Goal: Information Seeking & Learning: Learn about a topic

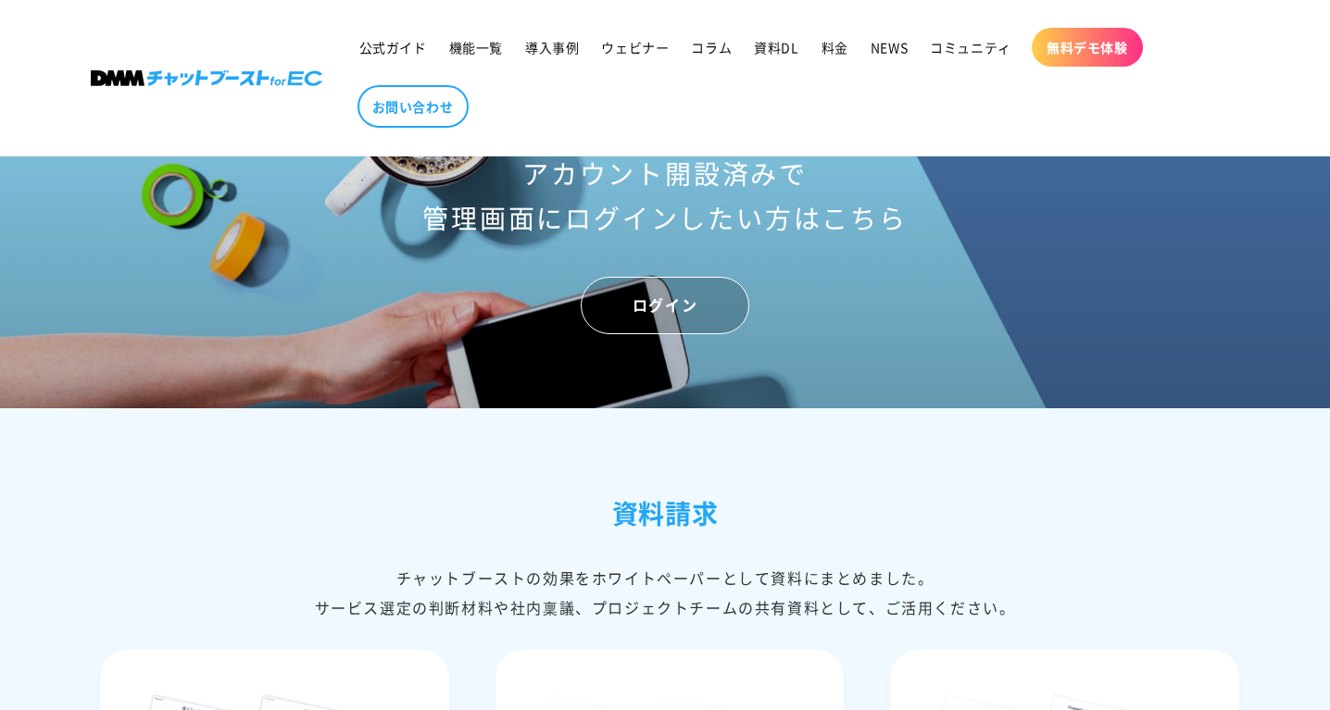
scroll to position [6241, 0]
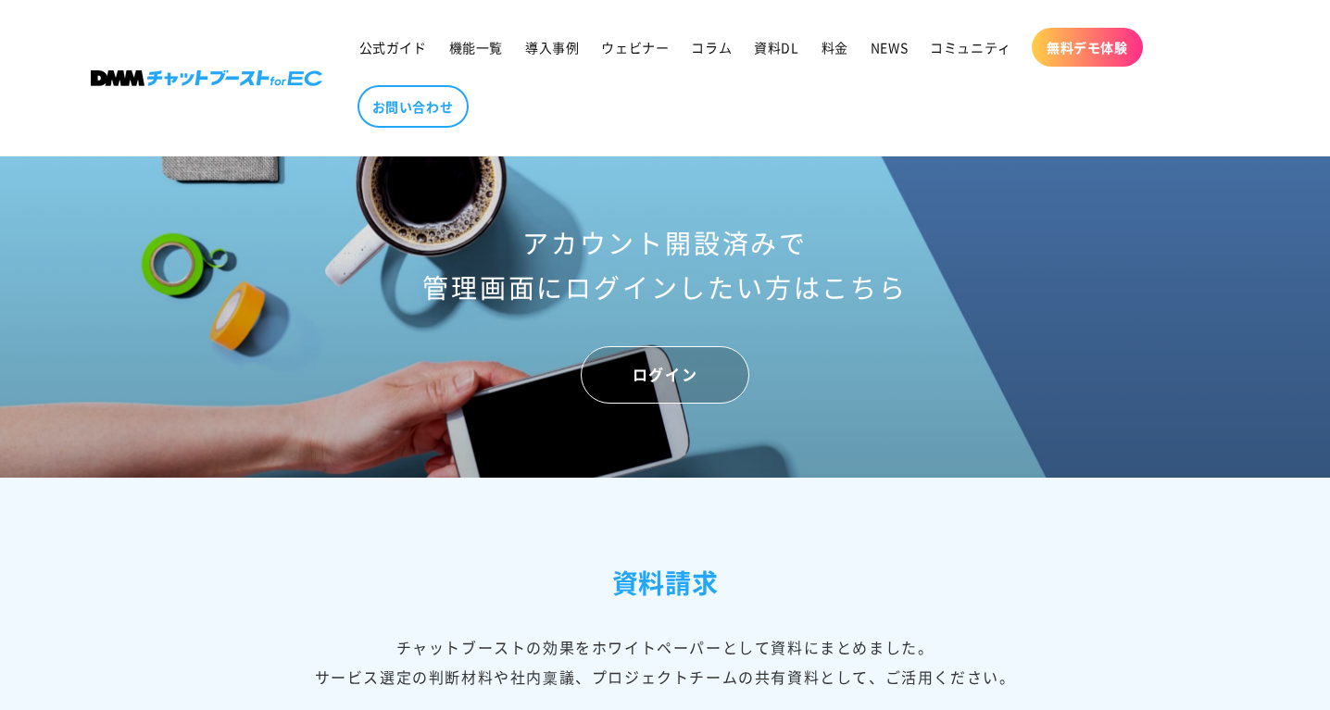
drag, startPoint x: 676, startPoint y: 292, endPoint x: 810, endPoint y: 292, distance: 134.3
copy span "249"
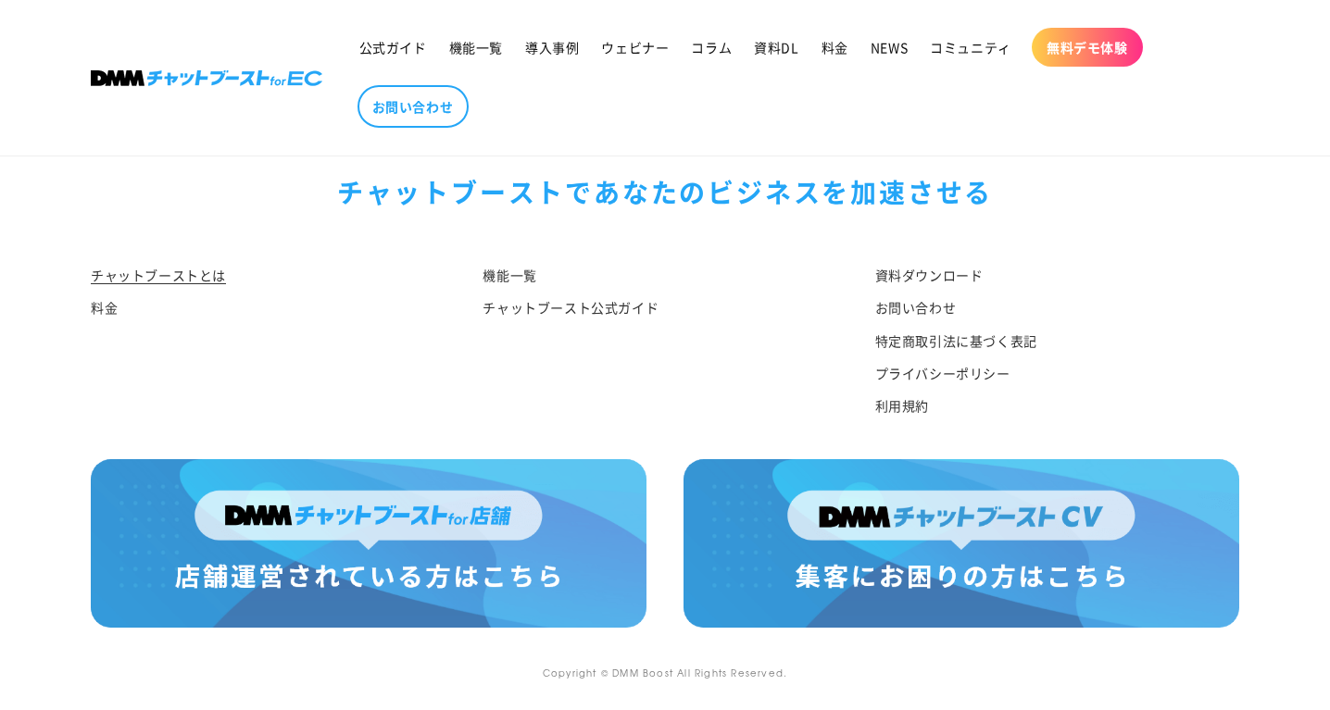
scroll to position [9408, 0]
click at [470, 41] on span "機能一覧" at bounding box center [476, 47] width 54 height 17
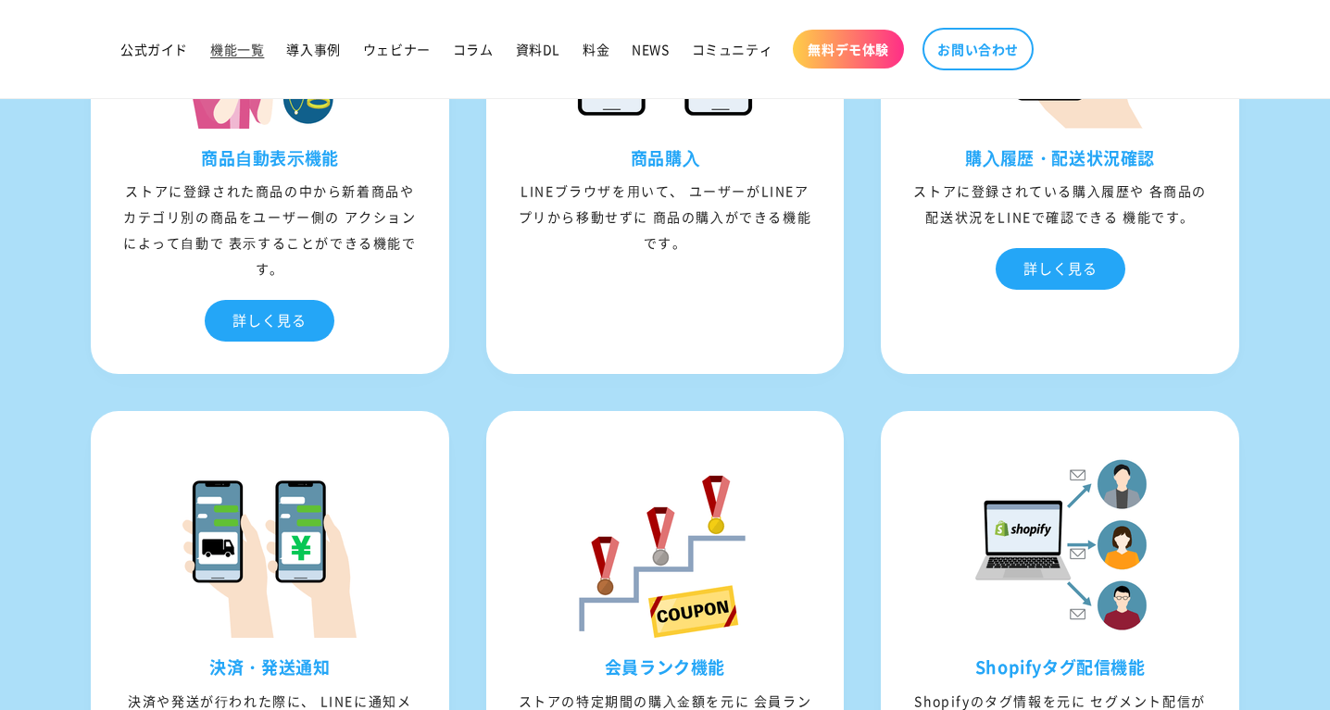
scroll to position [5776, 0]
